Goal: Task Accomplishment & Management: Use online tool/utility

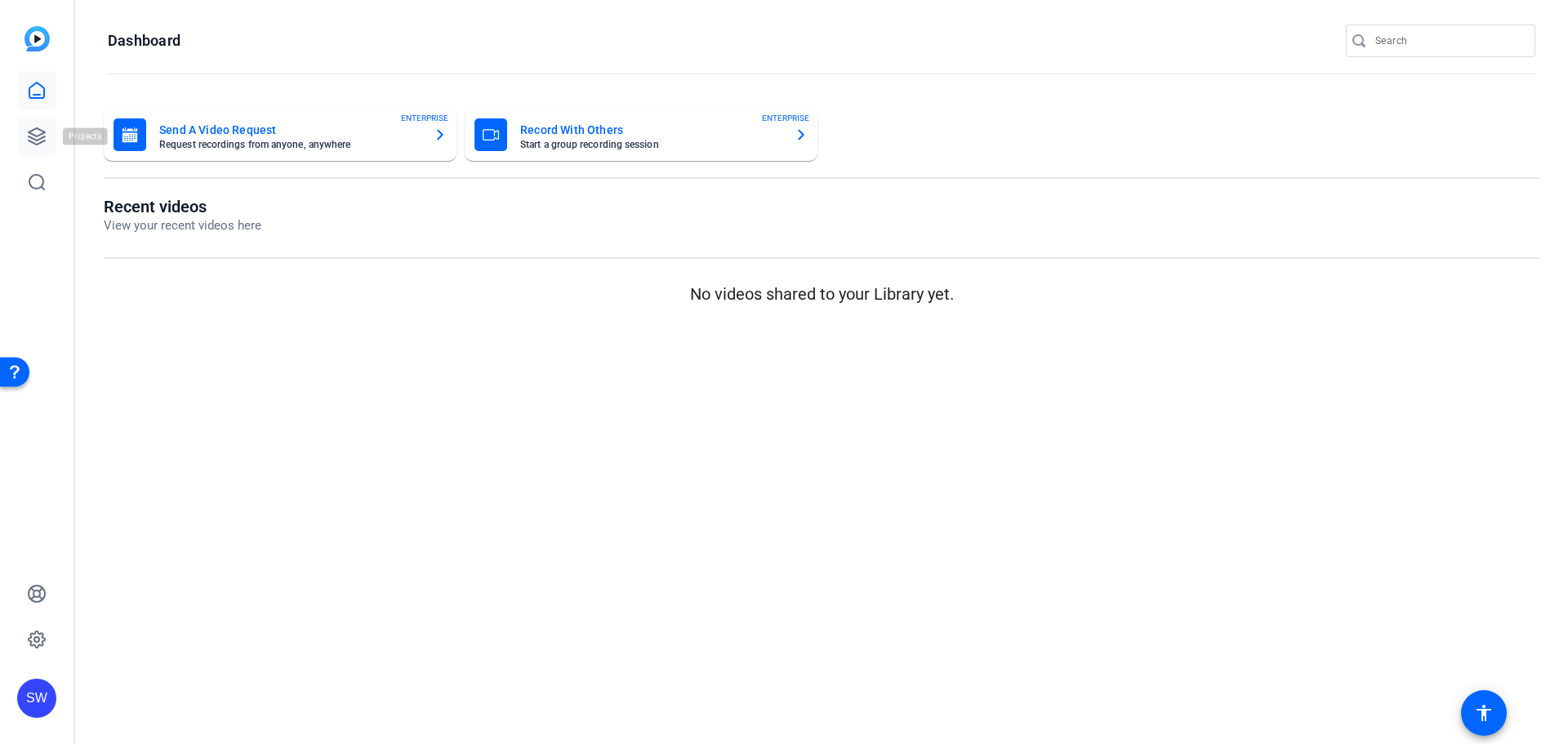
click at [37, 135] on icon at bounding box center [37, 136] width 17 height 17
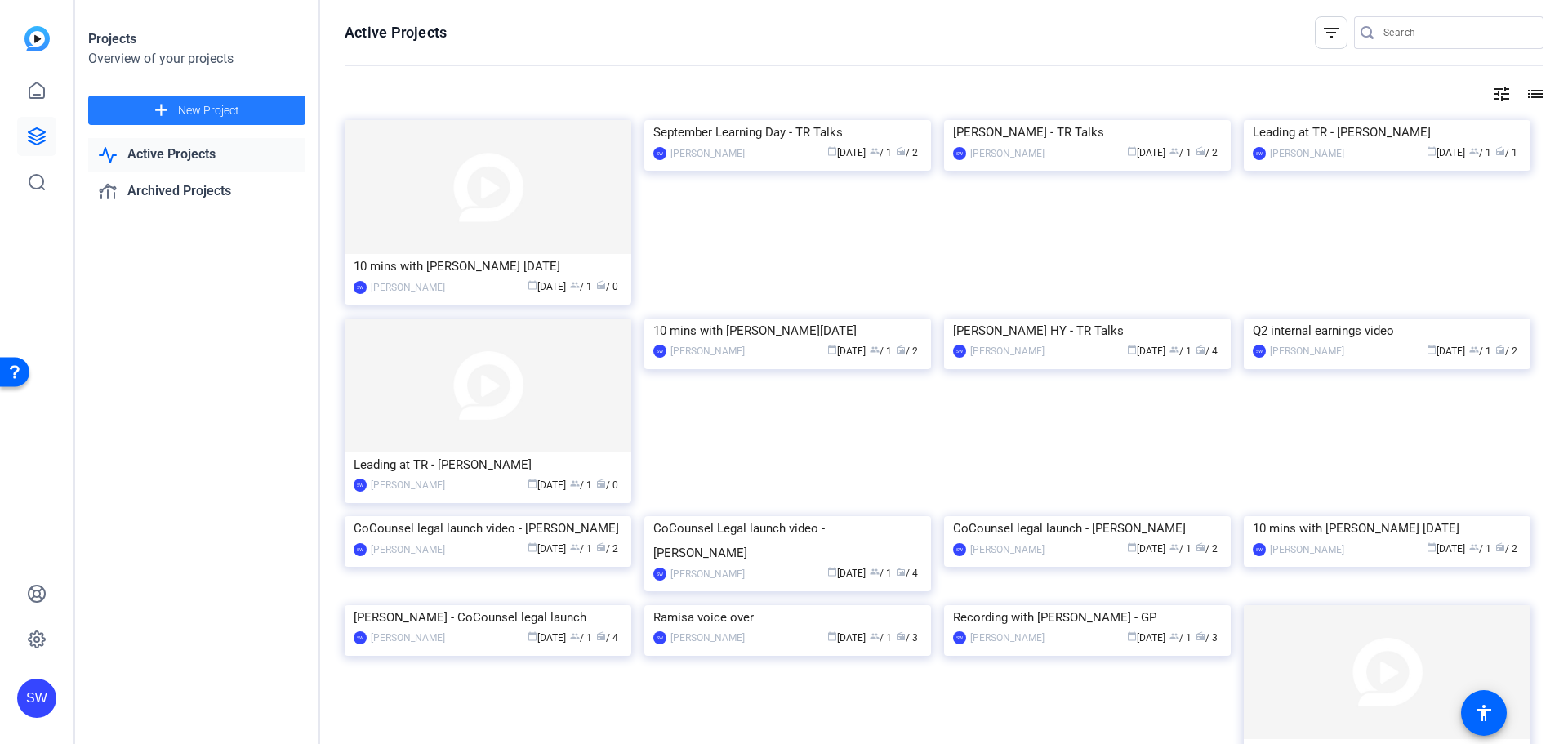
click at [164, 104] on mat-icon "add" at bounding box center [161, 110] width 20 height 20
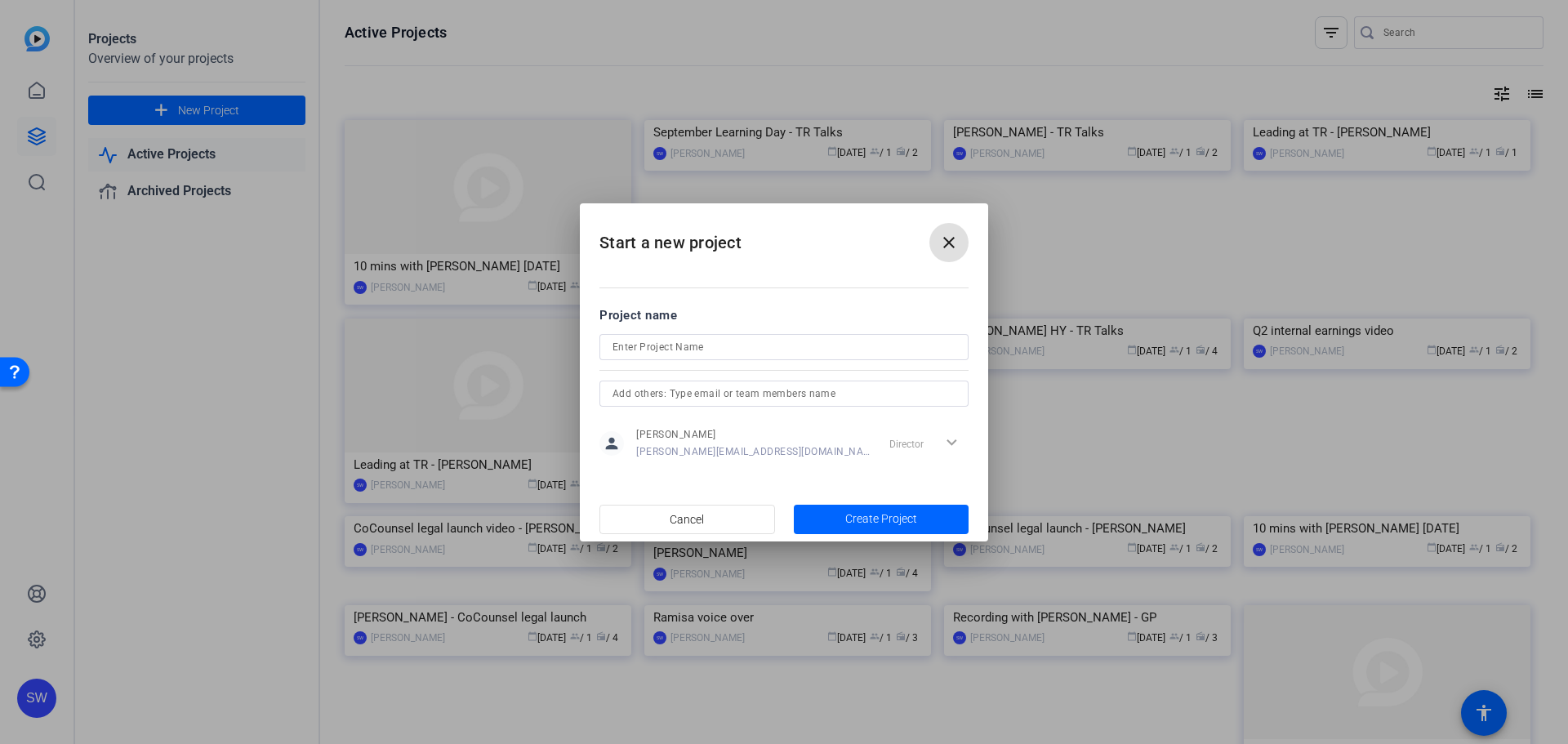
click at [645, 349] on input at bounding box center [784, 347] width 343 height 19
type input "TR Talks - [PERSON_NAME]"
click at [873, 520] on span "Create Project" at bounding box center [881, 520] width 72 height 17
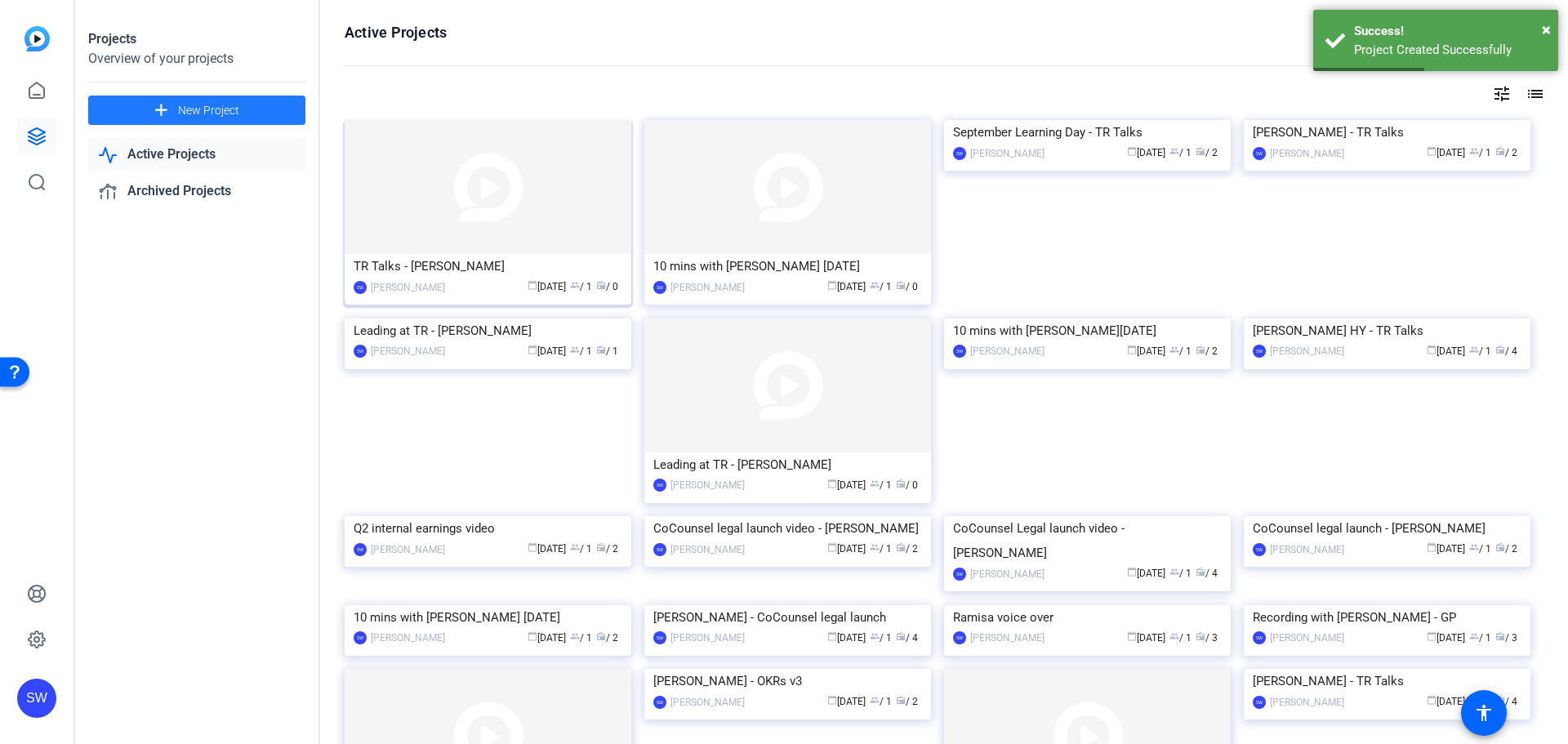
click at [421, 270] on div "TR Talks - [PERSON_NAME]" at bounding box center [488, 266] width 269 height 24
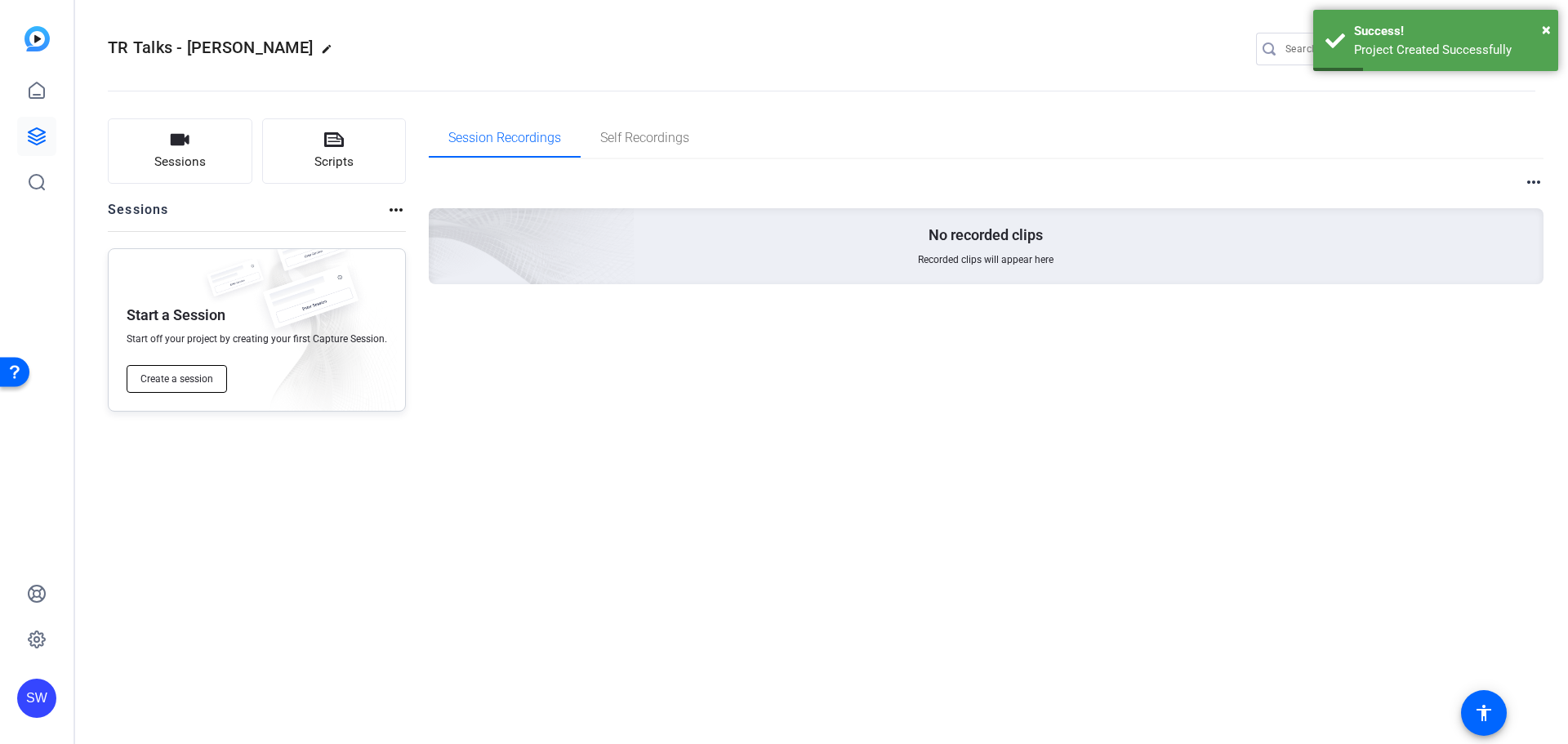
click at [173, 389] on button "Create a session" at bounding box center [176, 379] width 100 height 28
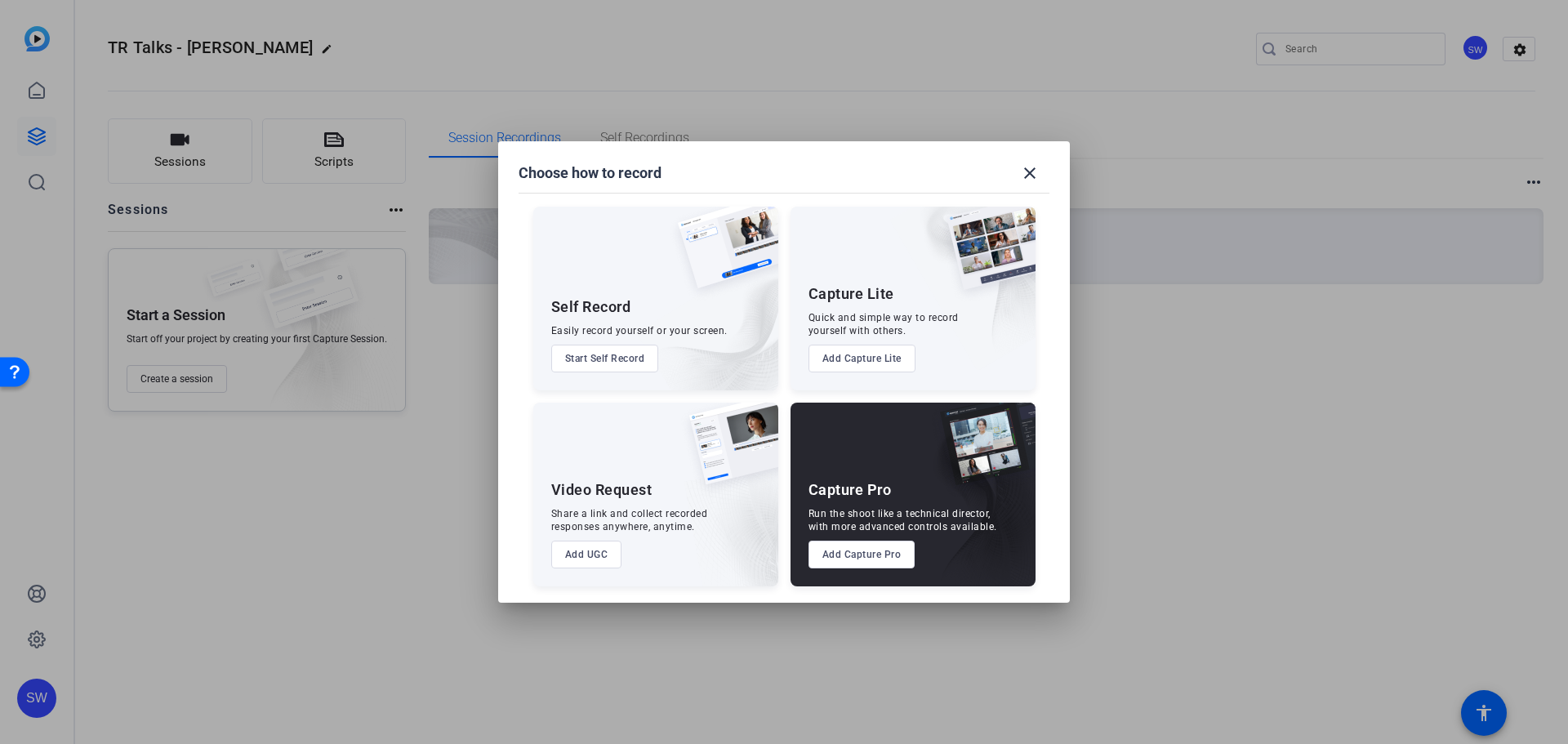
click at [858, 558] on button "Add Capture Pro" at bounding box center [862, 555] width 107 height 28
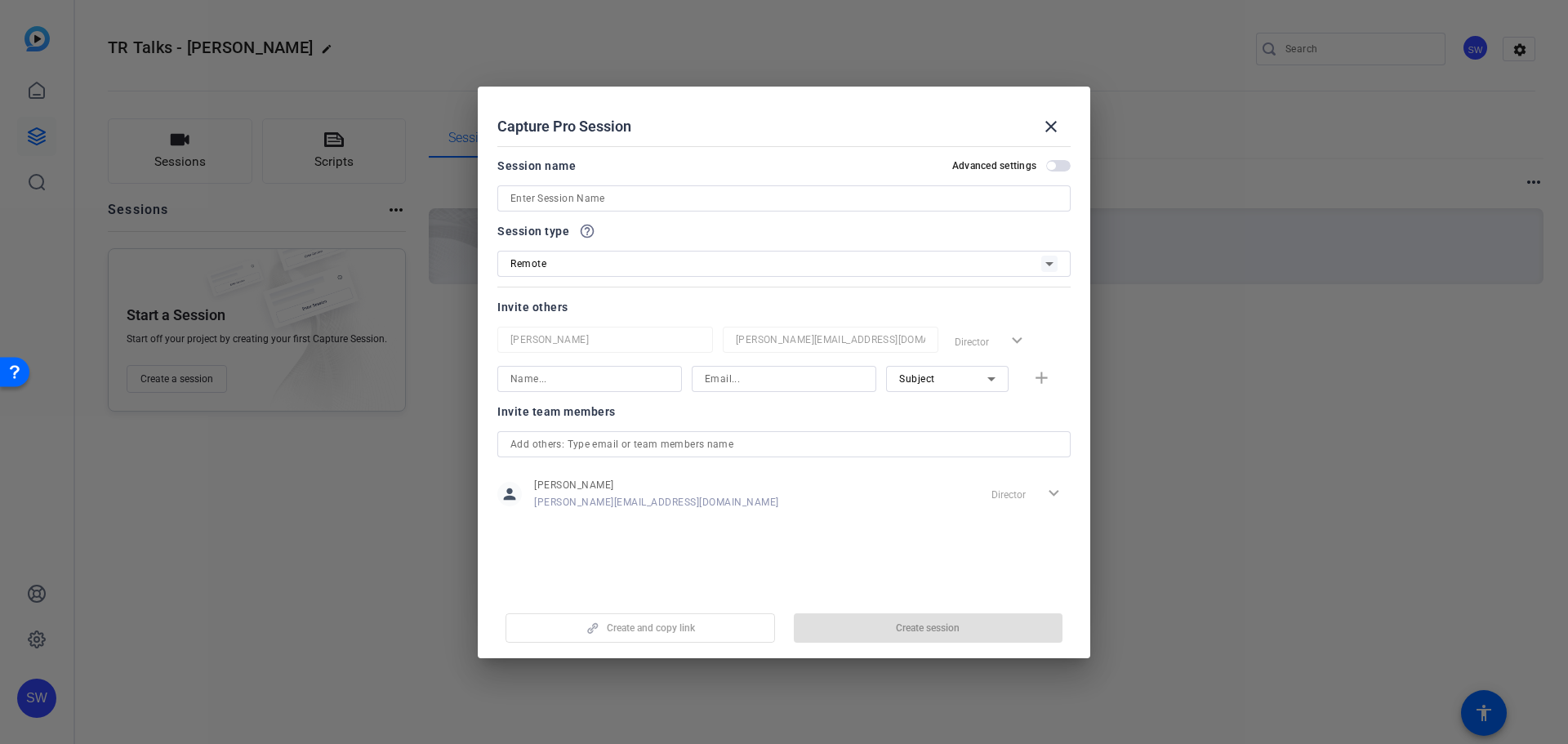
click at [1024, 162] on h2 "Advanced settings" at bounding box center [994, 165] width 84 height 13
click at [1046, 162] on button "Advanced settings" at bounding box center [1058, 165] width 24 height 11
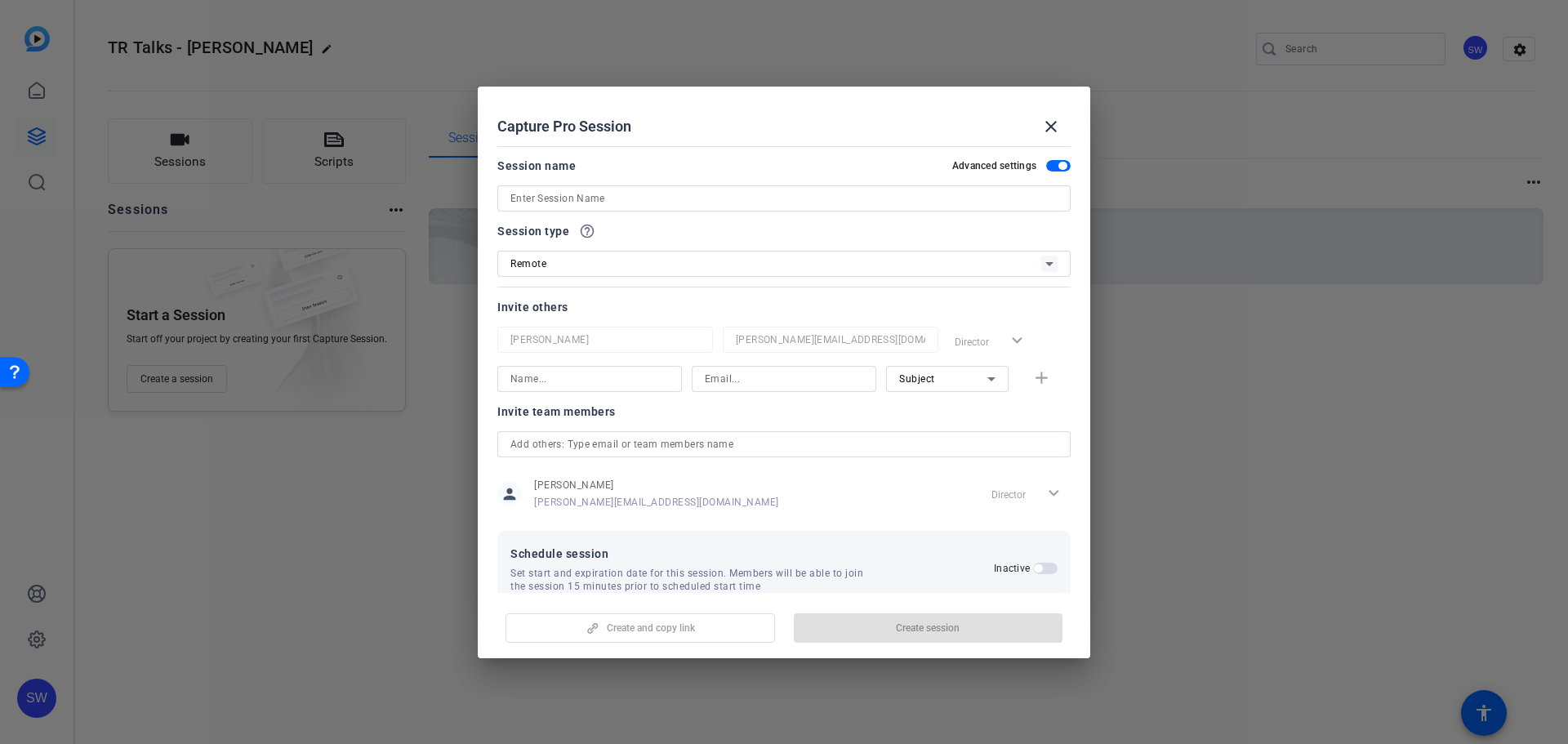
click at [799, 210] on div at bounding box center [784, 198] width 547 height 26
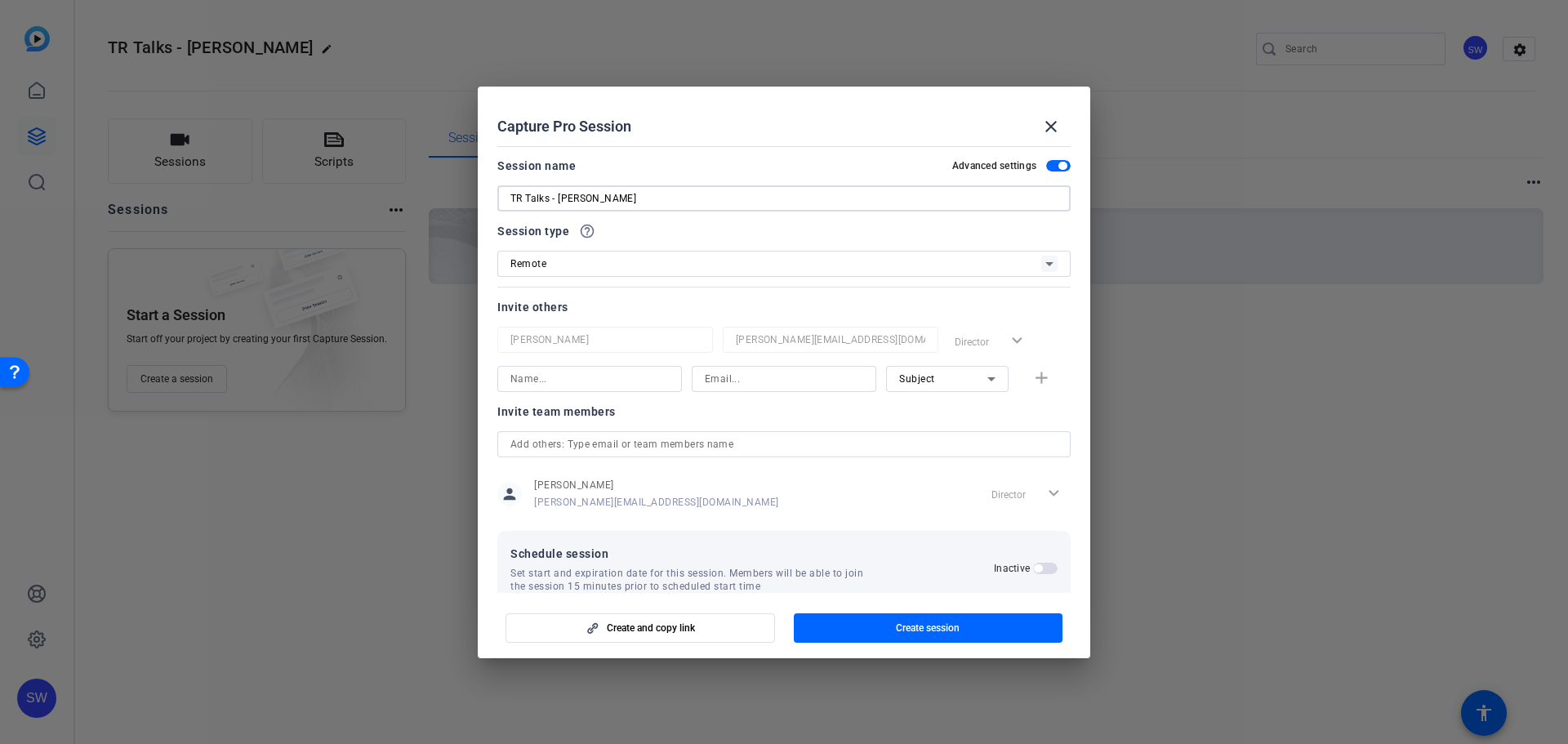
type input "TR Talks - [PERSON_NAME]"
click at [774, 264] on div "Remote" at bounding box center [776, 263] width 531 height 20
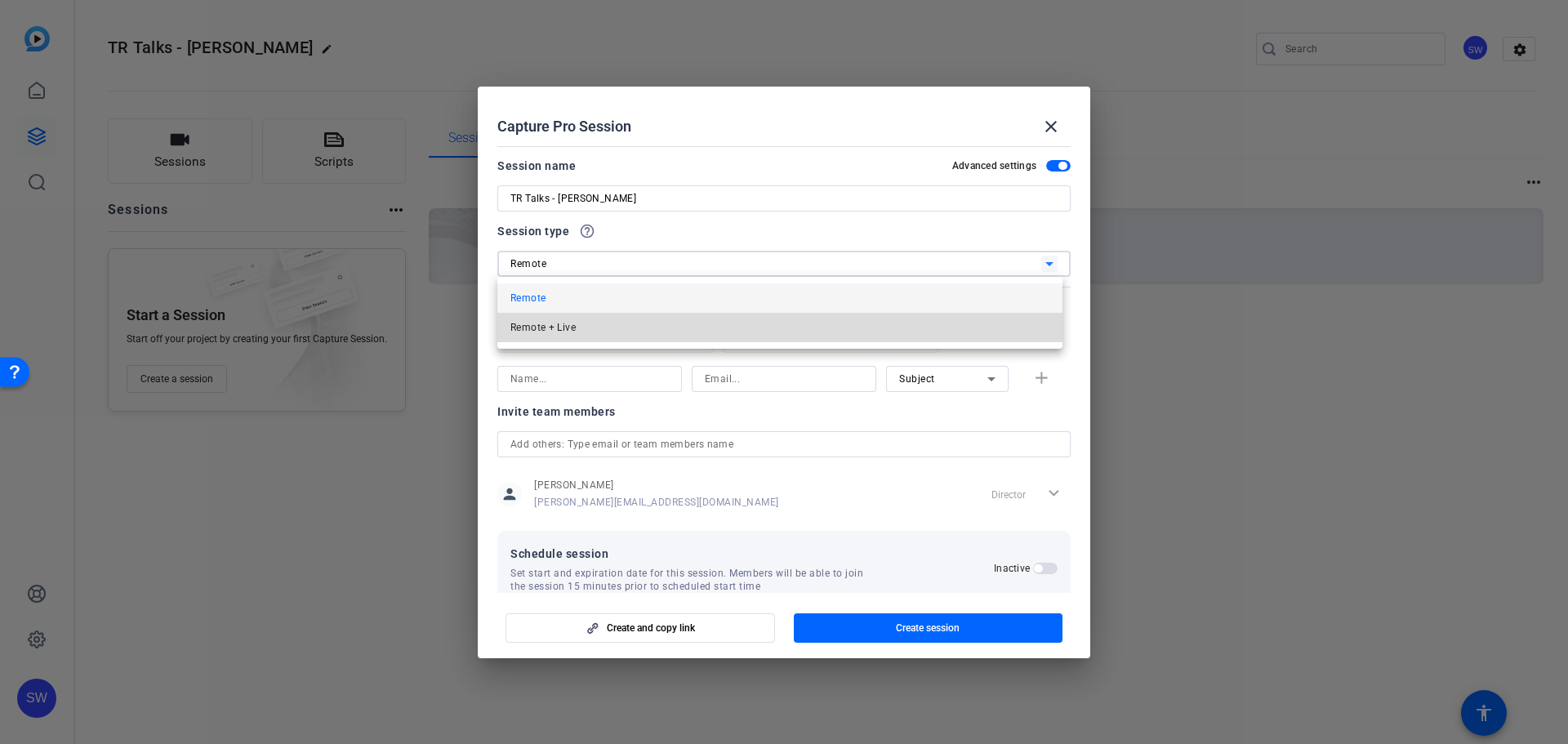
click at [718, 318] on mat-option "Remote + Live" at bounding box center [780, 327] width 565 height 30
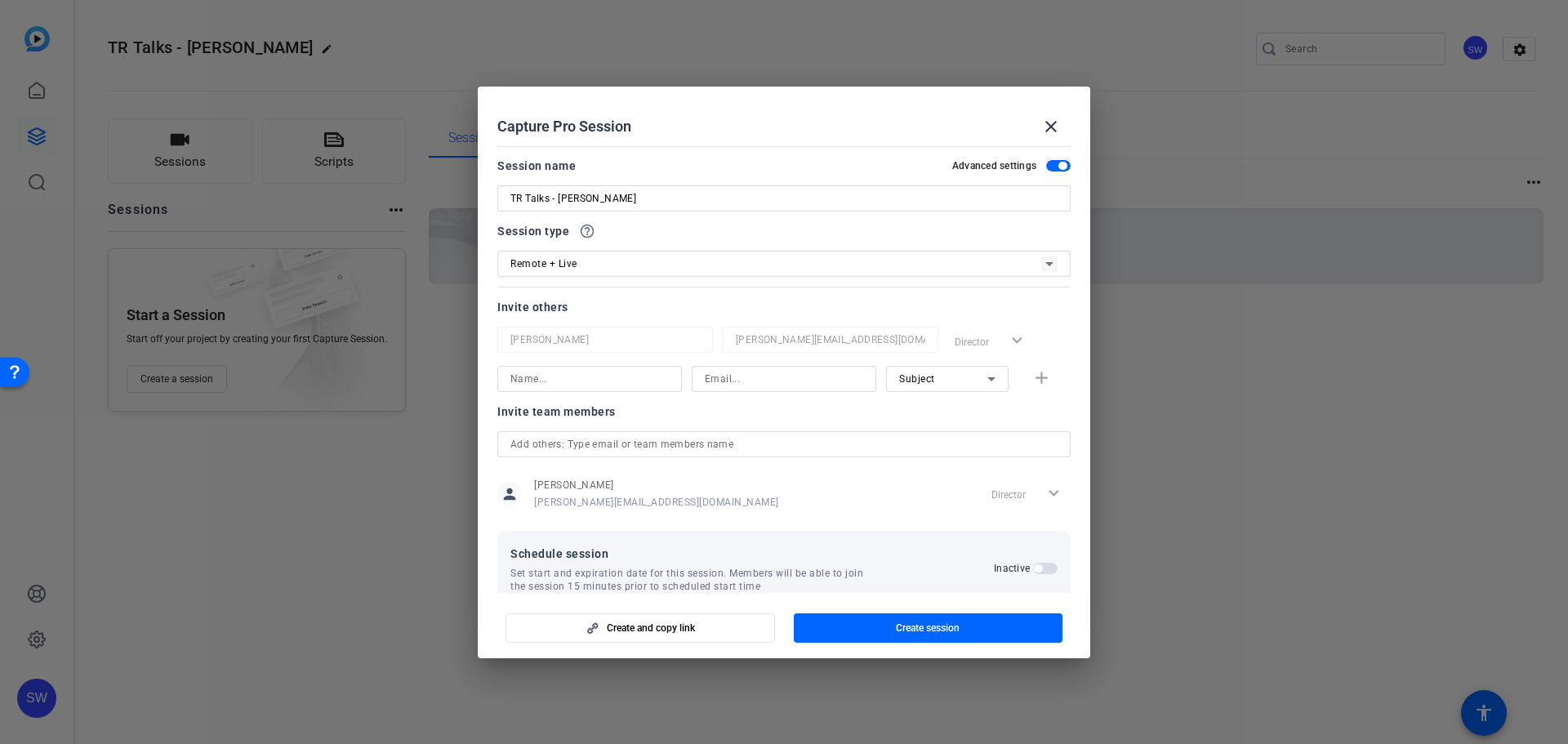
click at [637, 389] on div at bounding box center [589, 379] width 158 height 26
type input "[PERSON_NAME]"
click at [730, 377] on input at bounding box center [783, 379] width 158 height 19
type input "[EMAIL_ADDRESS][PERSON_NAME][DOMAIN_NAME]"
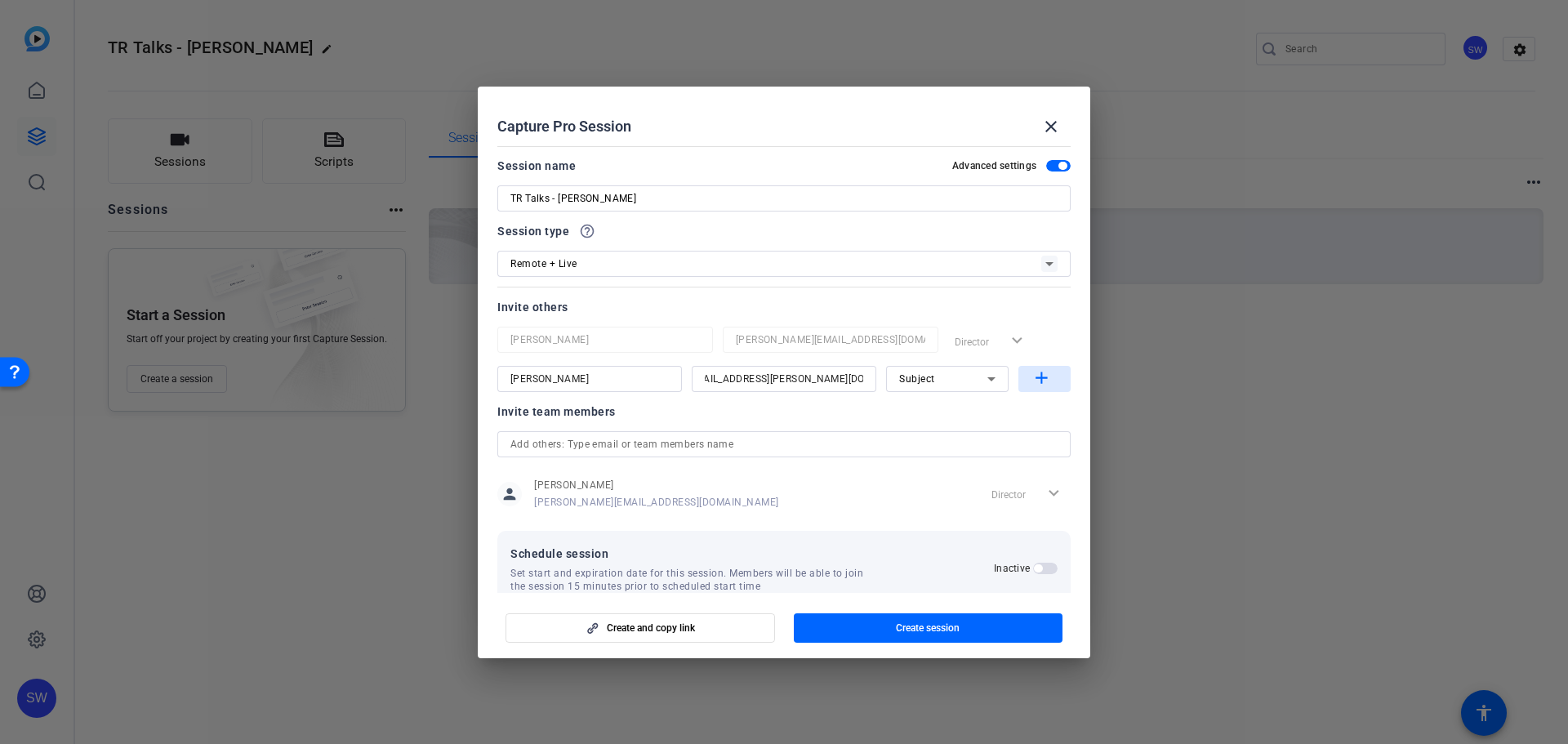
scroll to position [0, 0]
click at [1037, 383] on mat-icon "add" at bounding box center [1041, 378] width 20 height 20
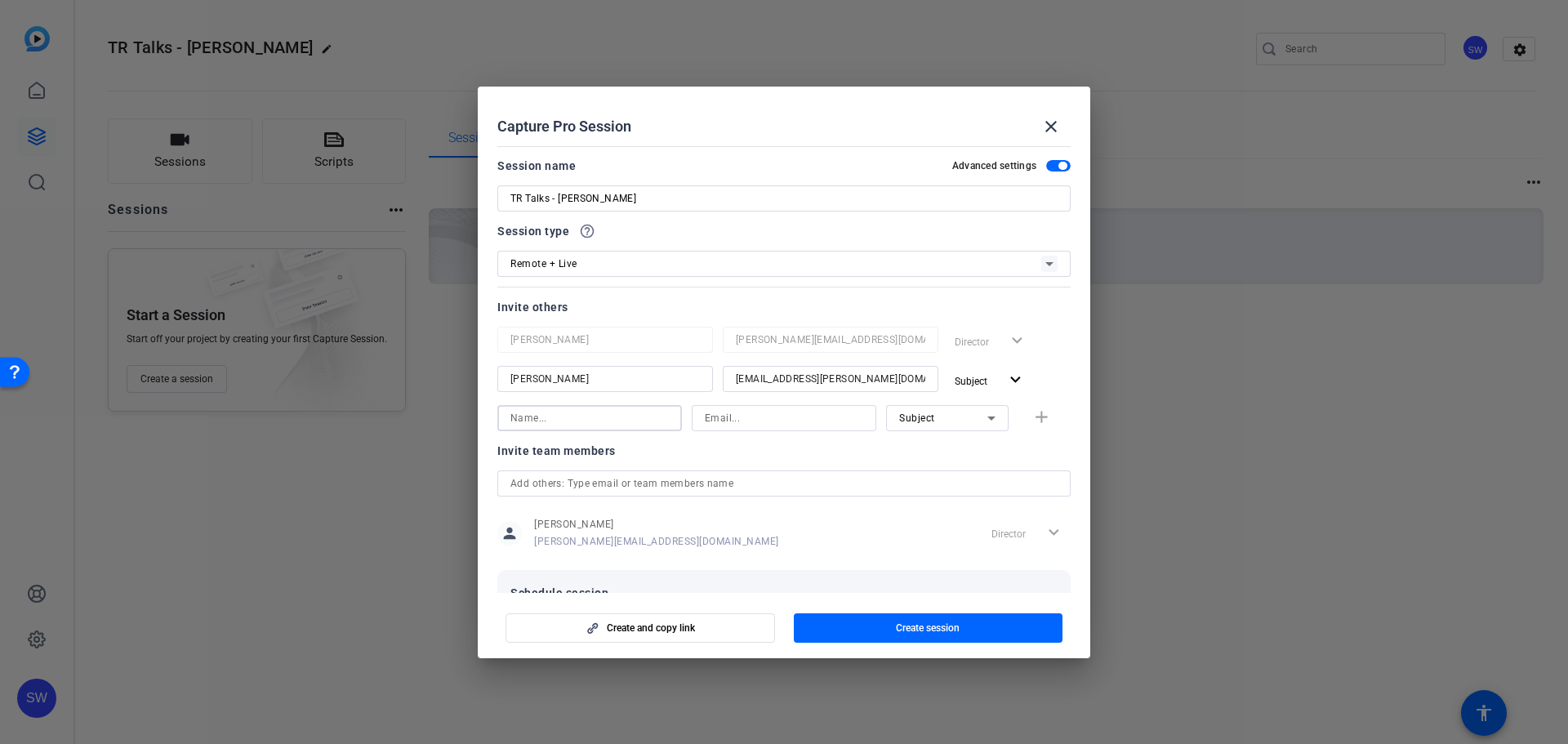
click at [580, 424] on input at bounding box center [589, 418] width 158 height 19
type input "[PERSON_NAME]"
click at [742, 416] on input at bounding box center [783, 418] width 158 height 19
paste input "[PERSON_NAME][EMAIL_ADDRESS][DOMAIN_NAME]"
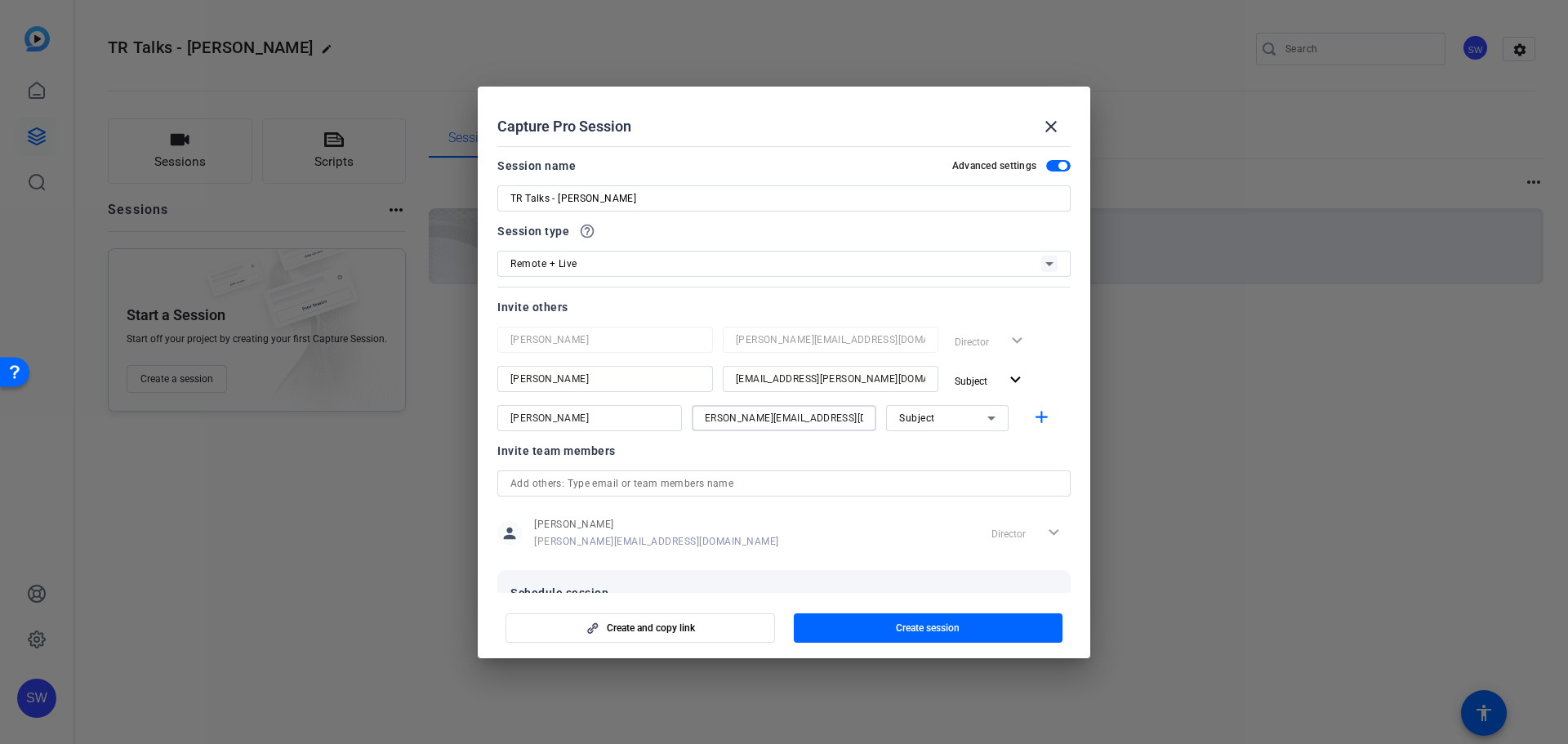
type input "[PERSON_NAME][EMAIL_ADDRESS][DOMAIN_NAME]"
click at [936, 424] on div "Subject" at bounding box center [943, 417] width 88 height 20
click at [932, 424] on div at bounding box center [784, 372] width 1568 height 744
click at [1041, 420] on mat-icon "add" at bounding box center [1041, 417] width 20 height 20
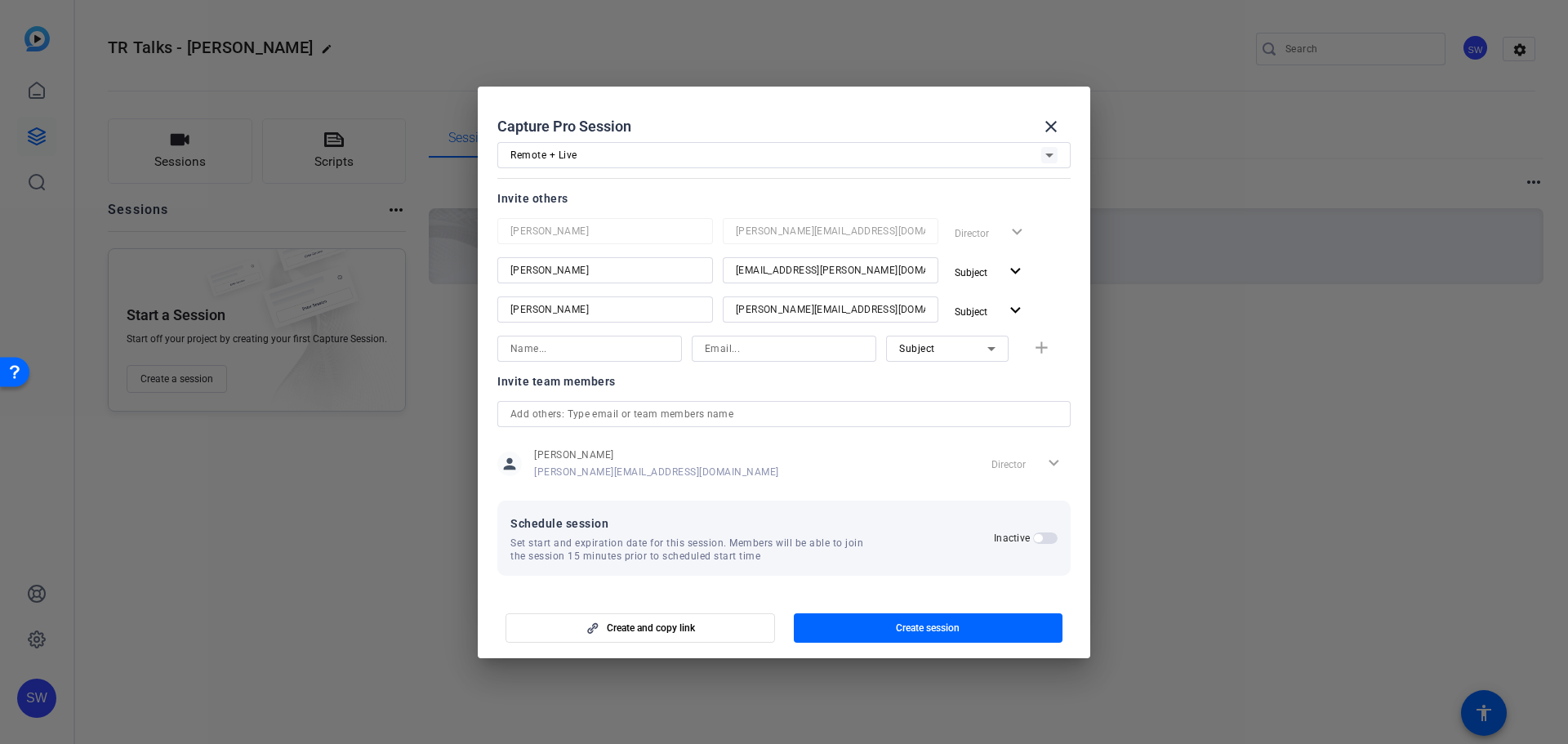
scroll to position [109, 0]
click at [1009, 541] on h2 "Inactive" at bounding box center [1011, 537] width 36 height 13
click at [1033, 541] on button "Inactive" at bounding box center [1045, 537] width 24 height 11
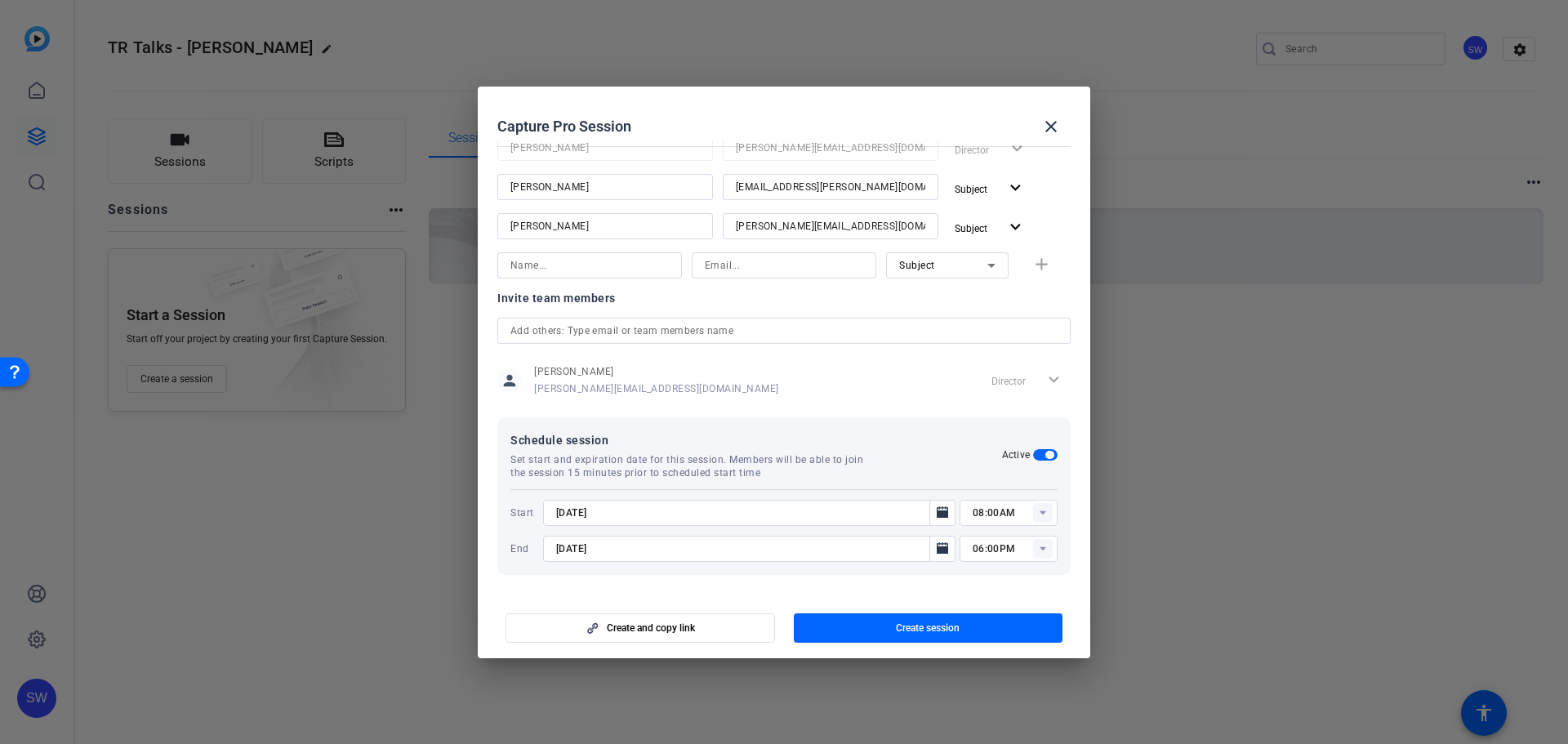
click at [1033, 513] on rect at bounding box center [1042, 513] width 19 height 19
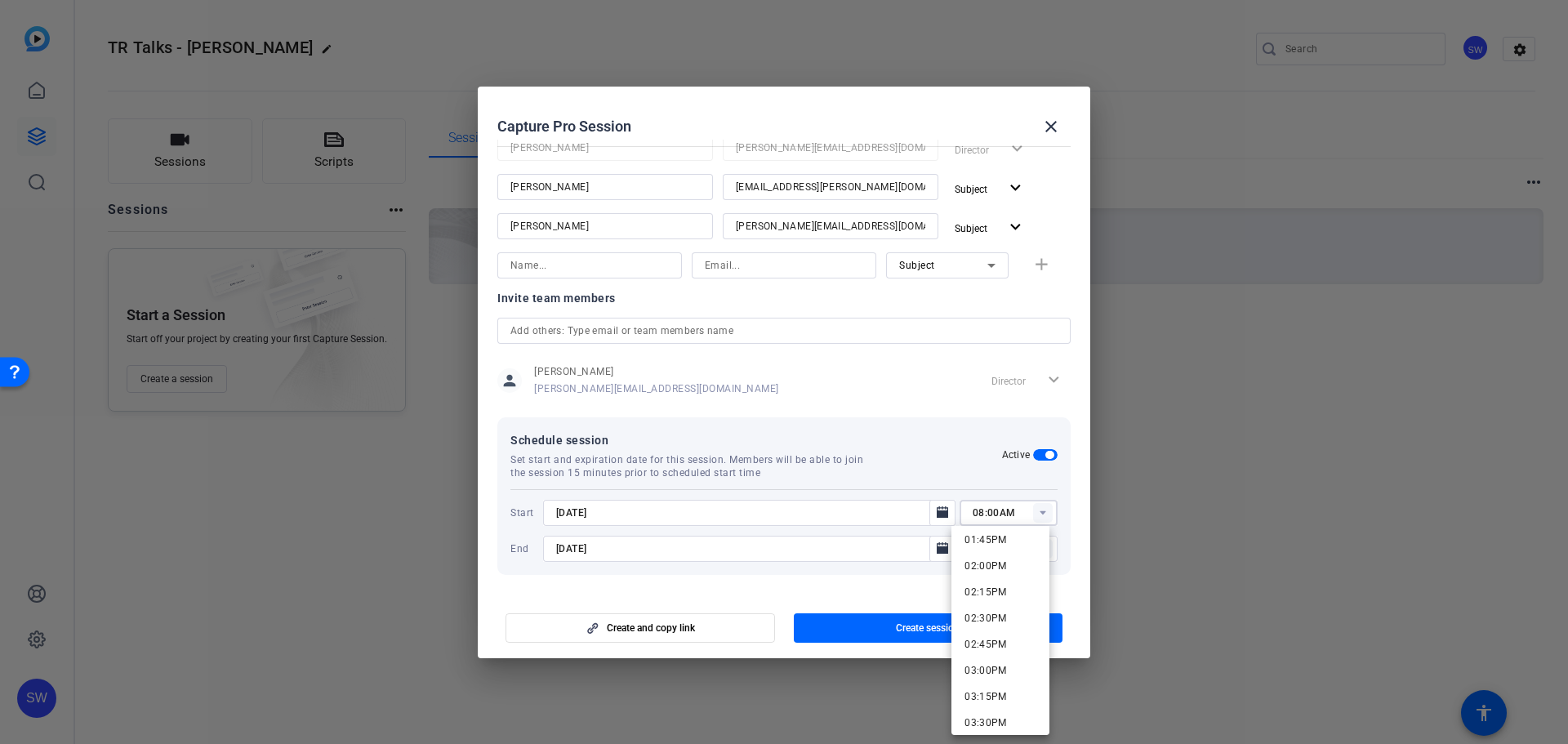
scroll to position [1471, 0]
click at [991, 541] on span "02:00PM" at bounding box center [986, 539] width 43 height 11
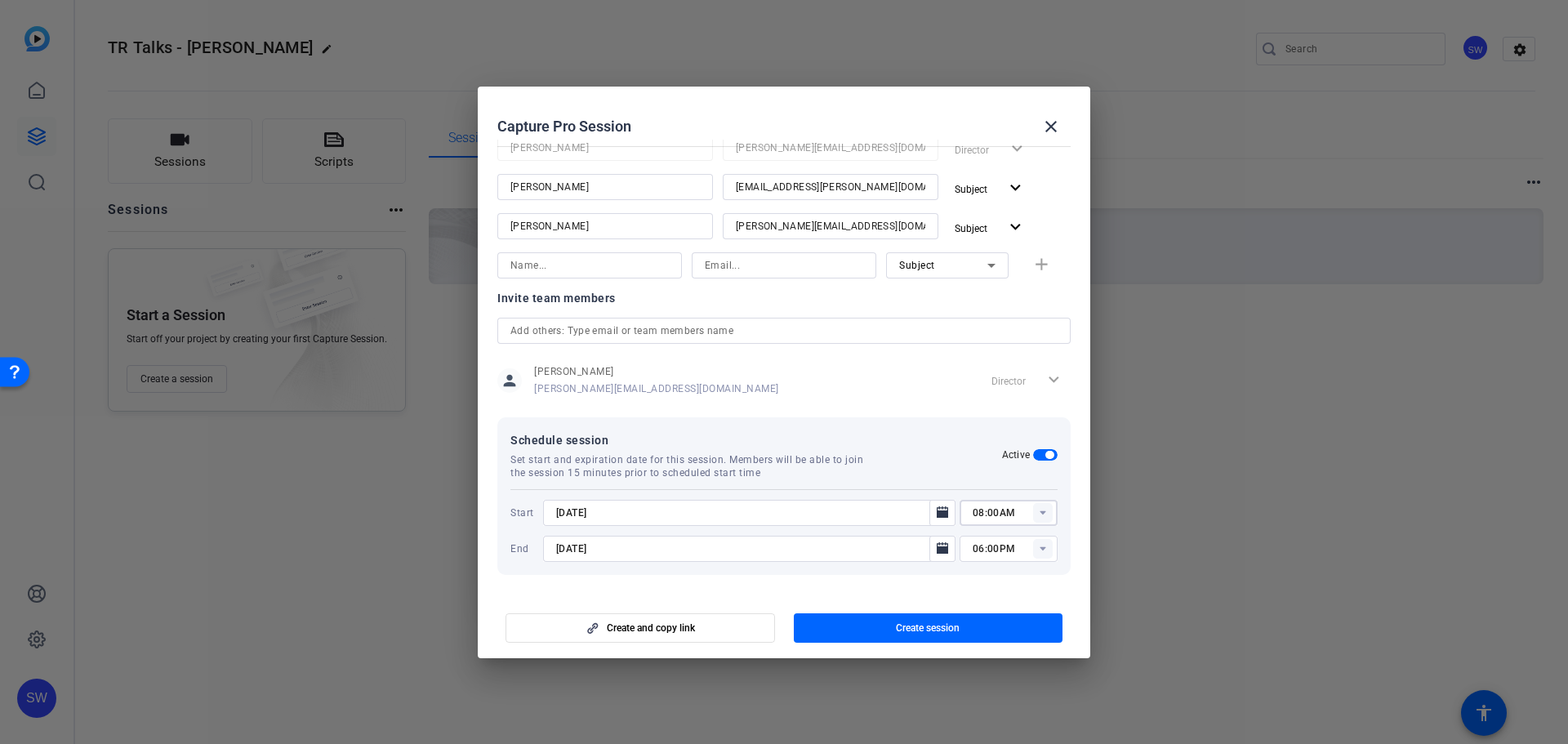
type input "02:00PM"
click at [934, 623] on span "Create session" at bounding box center [927, 628] width 64 height 13
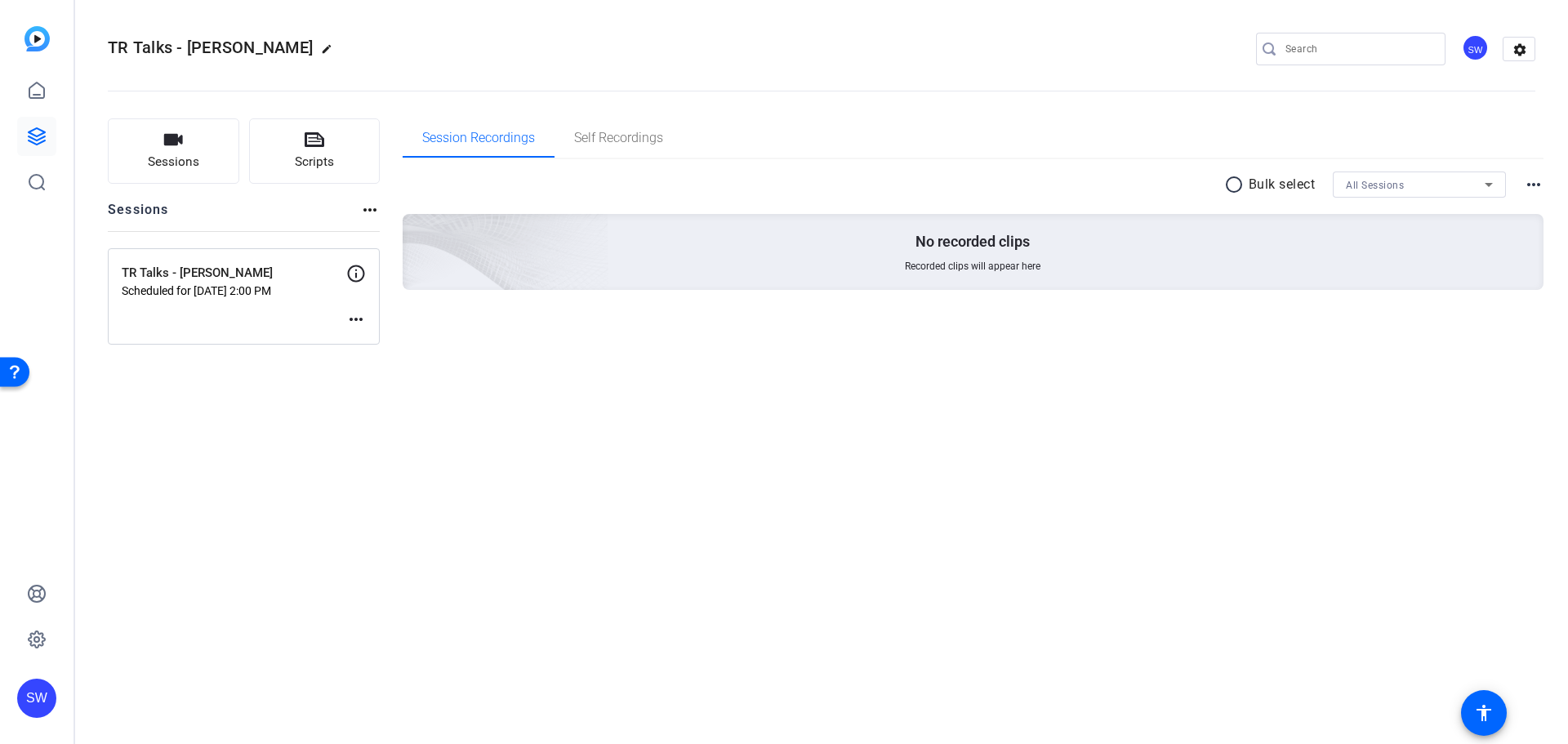
click at [363, 317] on mat-icon "more_horiz" at bounding box center [356, 319] width 19 height 19
click at [366, 341] on span "Edit Session" at bounding box center [396, 344] width 74 height 19
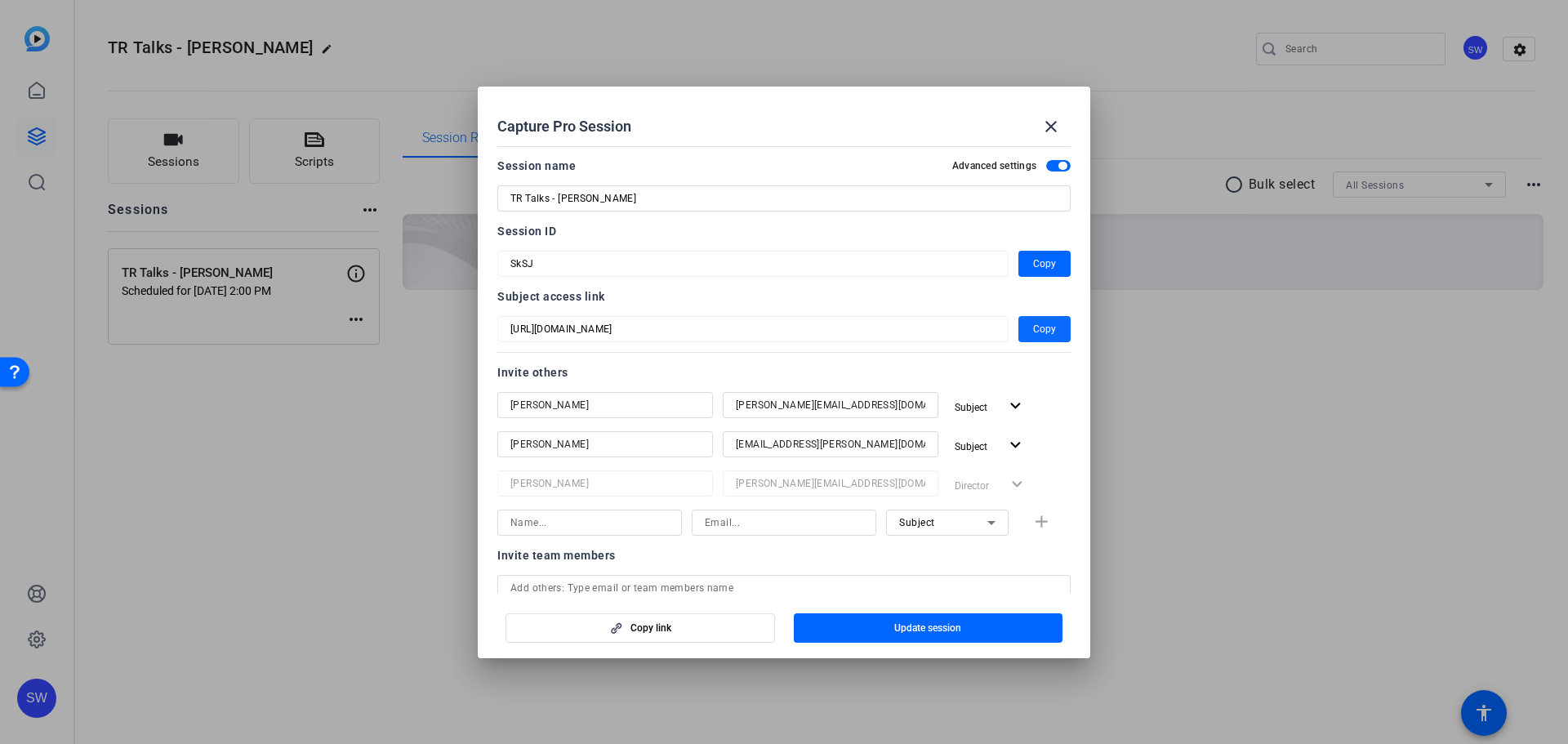
click at [1041, 325] on span "Copy" at bounding box center [1044, 329] width 23 height 19
click at [1054, 125] on mat-icon "close" at bounding box center [1051, 127] width 19 height 19
